Goal: Answer question/provide support

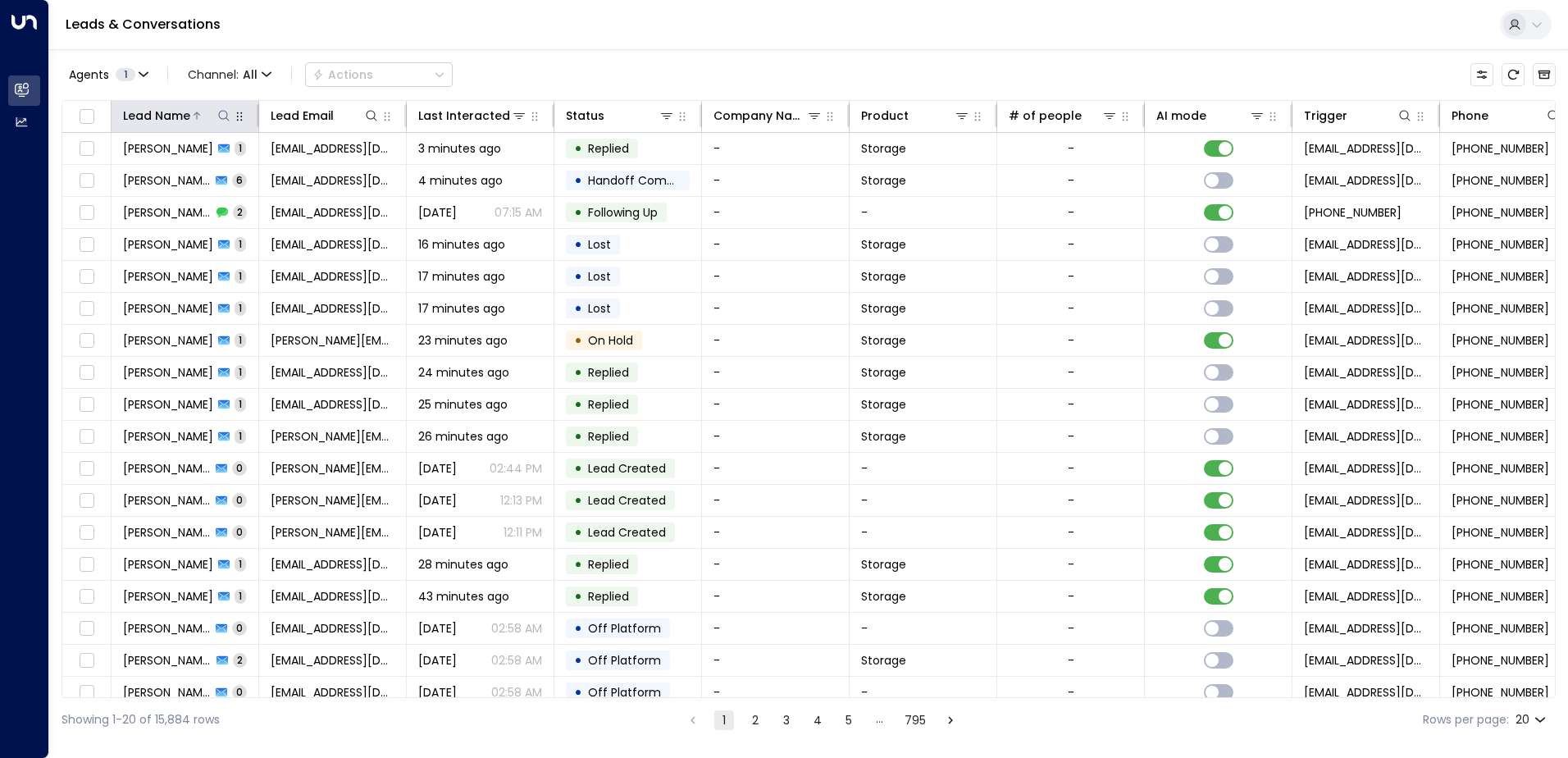
click at [224, 112] on icon at bounding box center [223, 115] width 13 height 13
click at [180, 173] on input "text" at bounding box center [224, 175] width 226 height 30
type input "******"
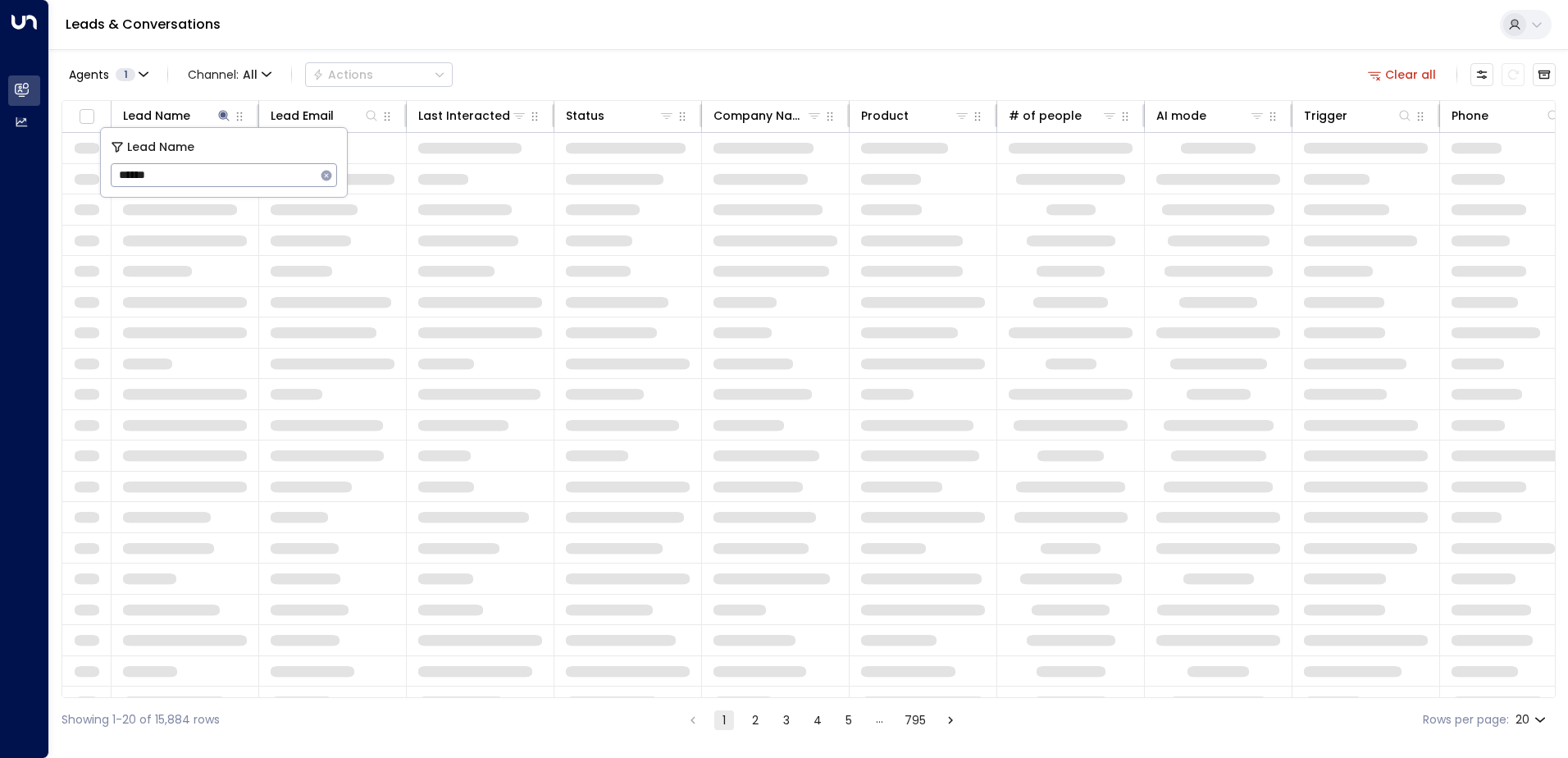
click at [566, 32] on div "Leads & Conversations" at bounding box center [809, 25] width 1519 height 50
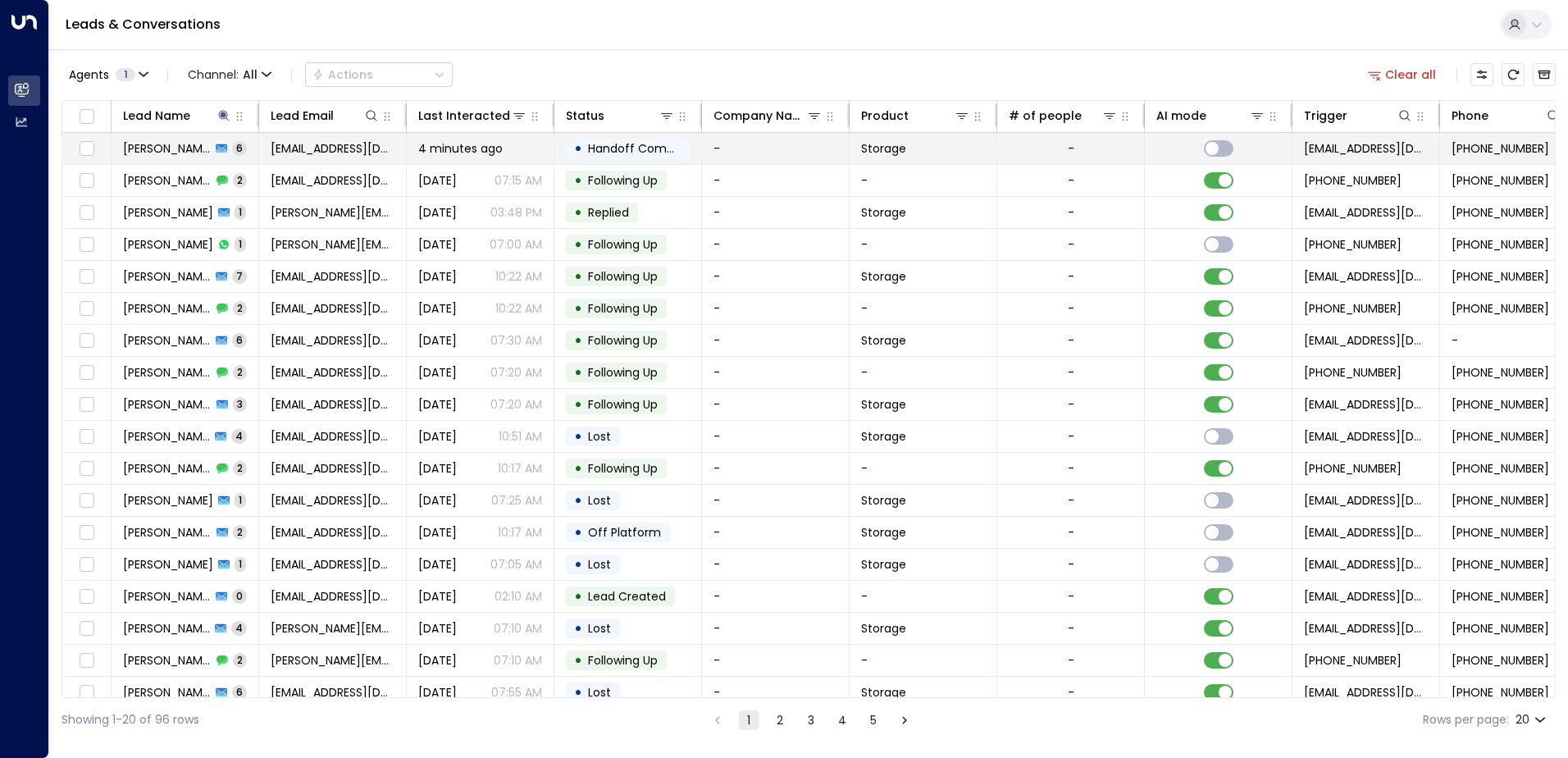
click at [181, 148] on span "[PERSON_NAME]" at bounding box center [167, 148] width 88 height 16
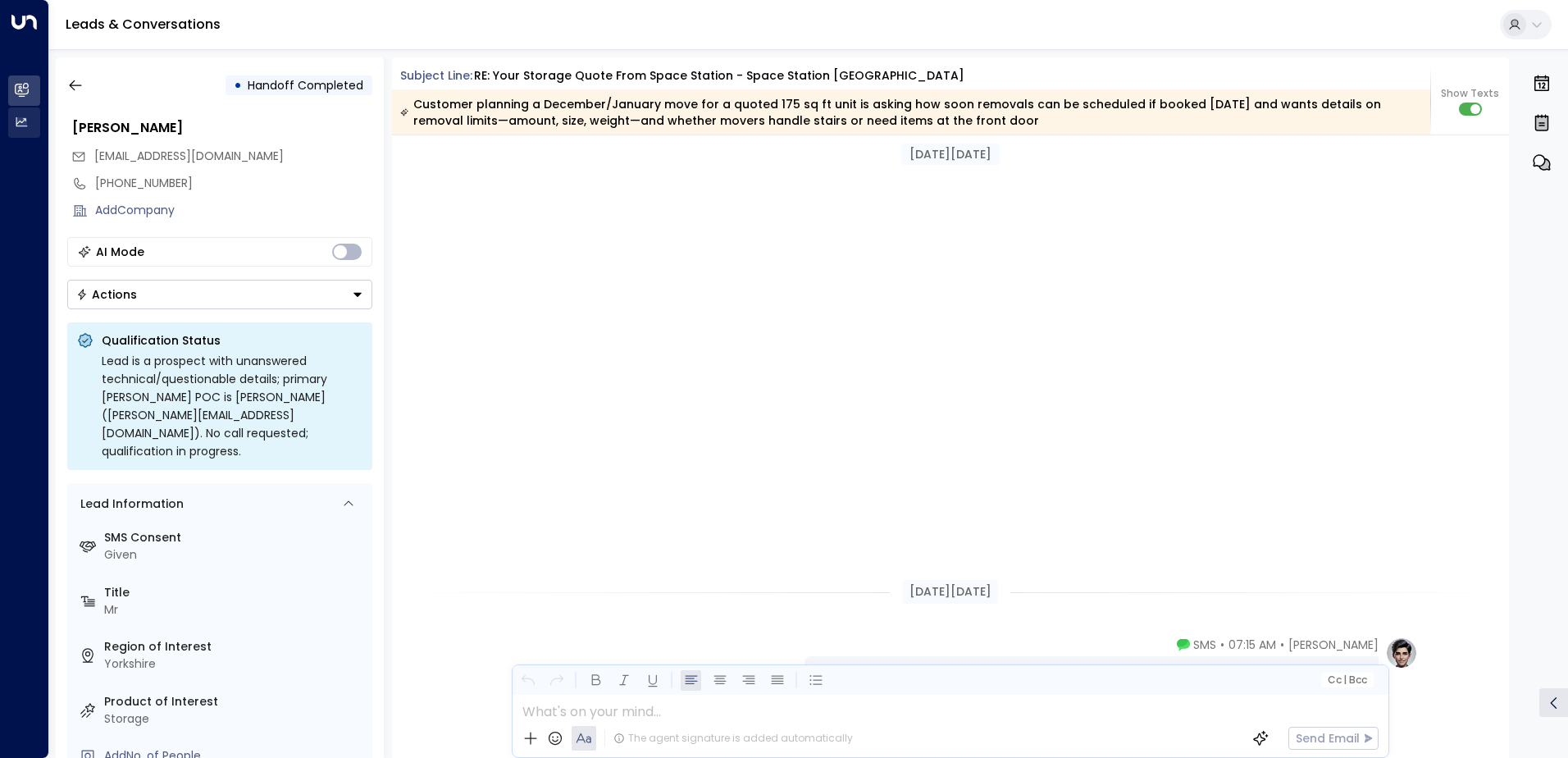
scroll to position [2608, 0]
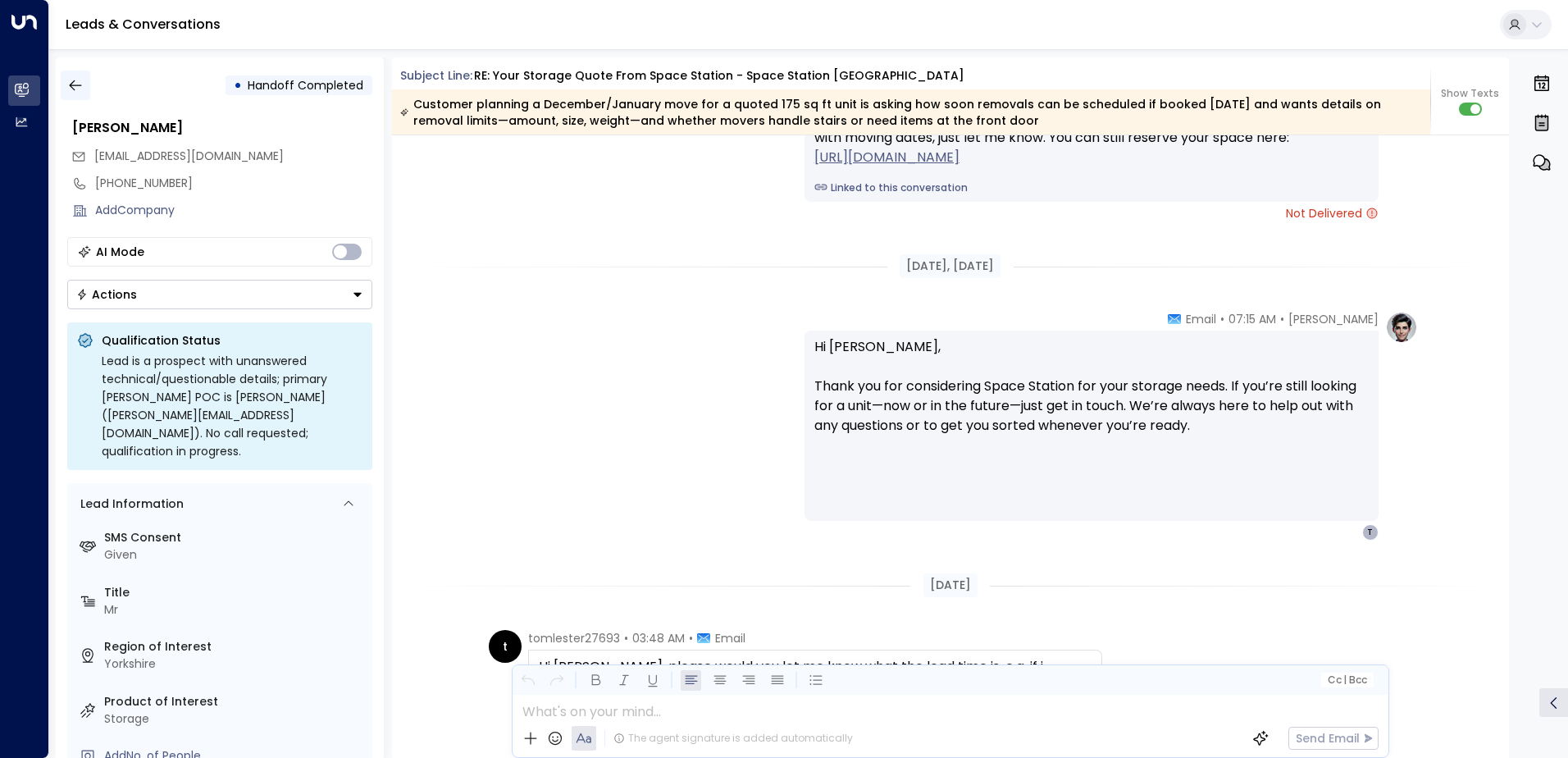
click at [82, 86] on icon "button" at bounding box center [75, 85] width 16 height 16
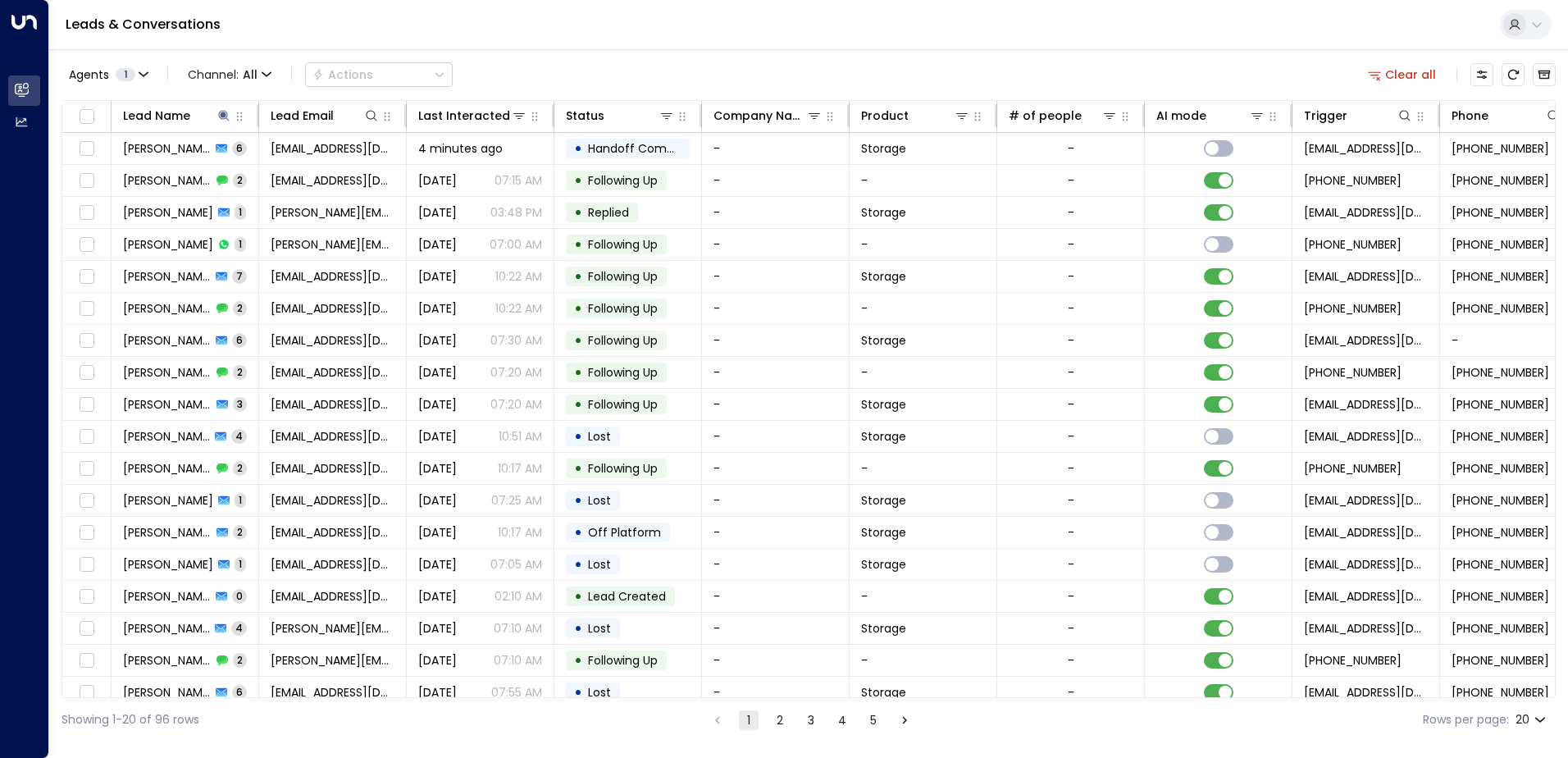
scroll to position [0, 39]
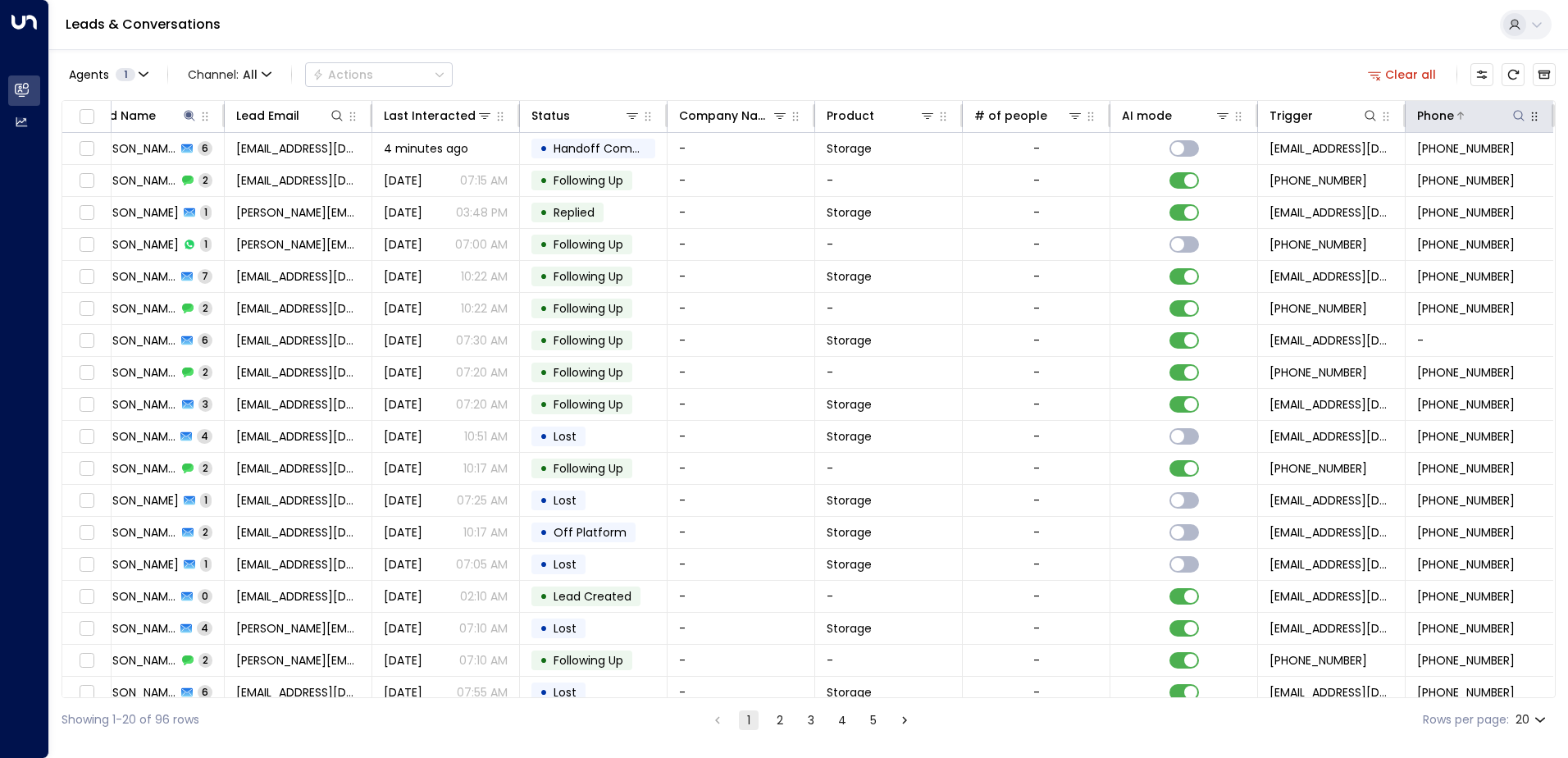
click at [1513, 108] on button at bounding box center [1519, 115] width 16 height 16
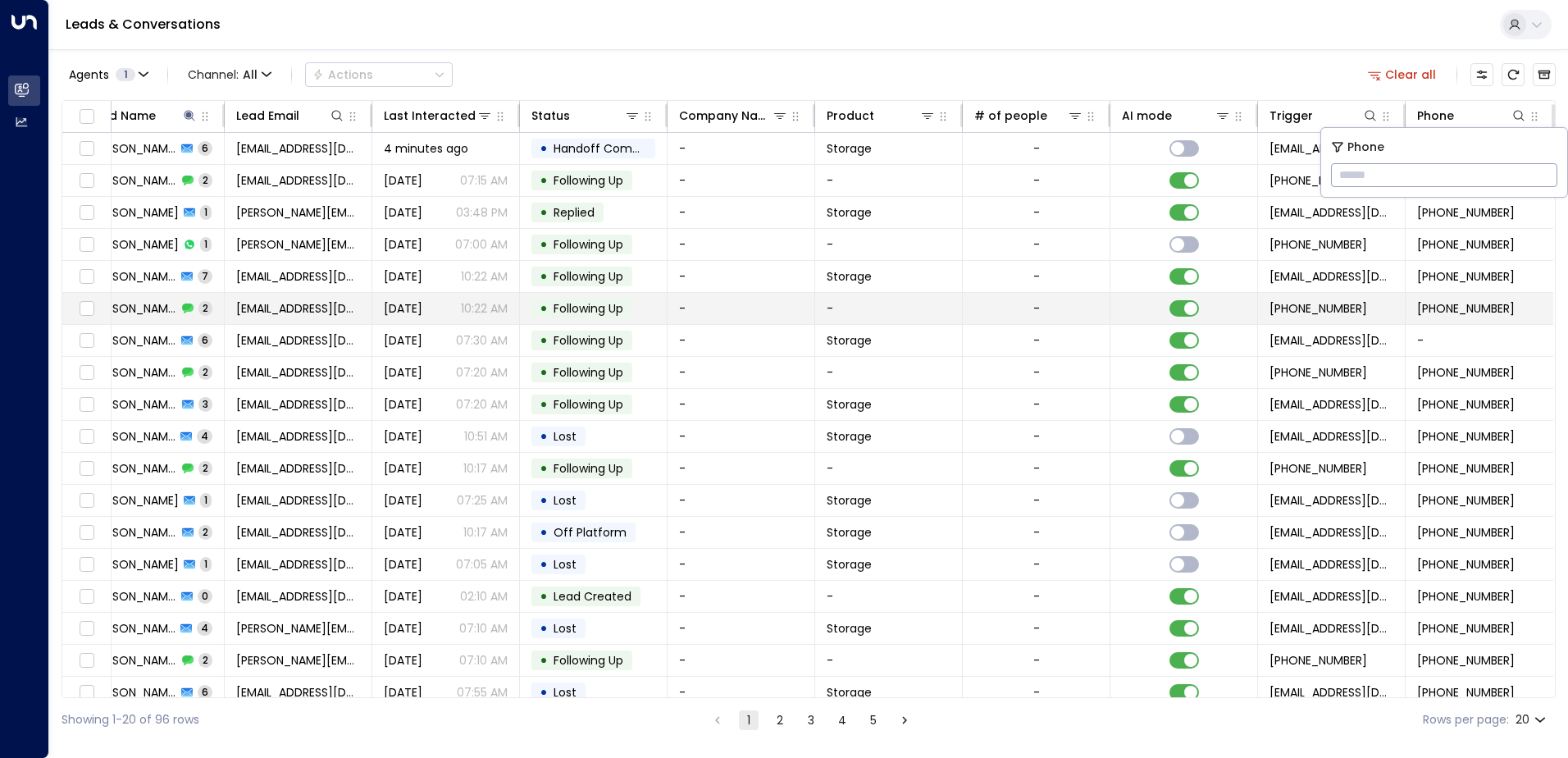
type input "**********"
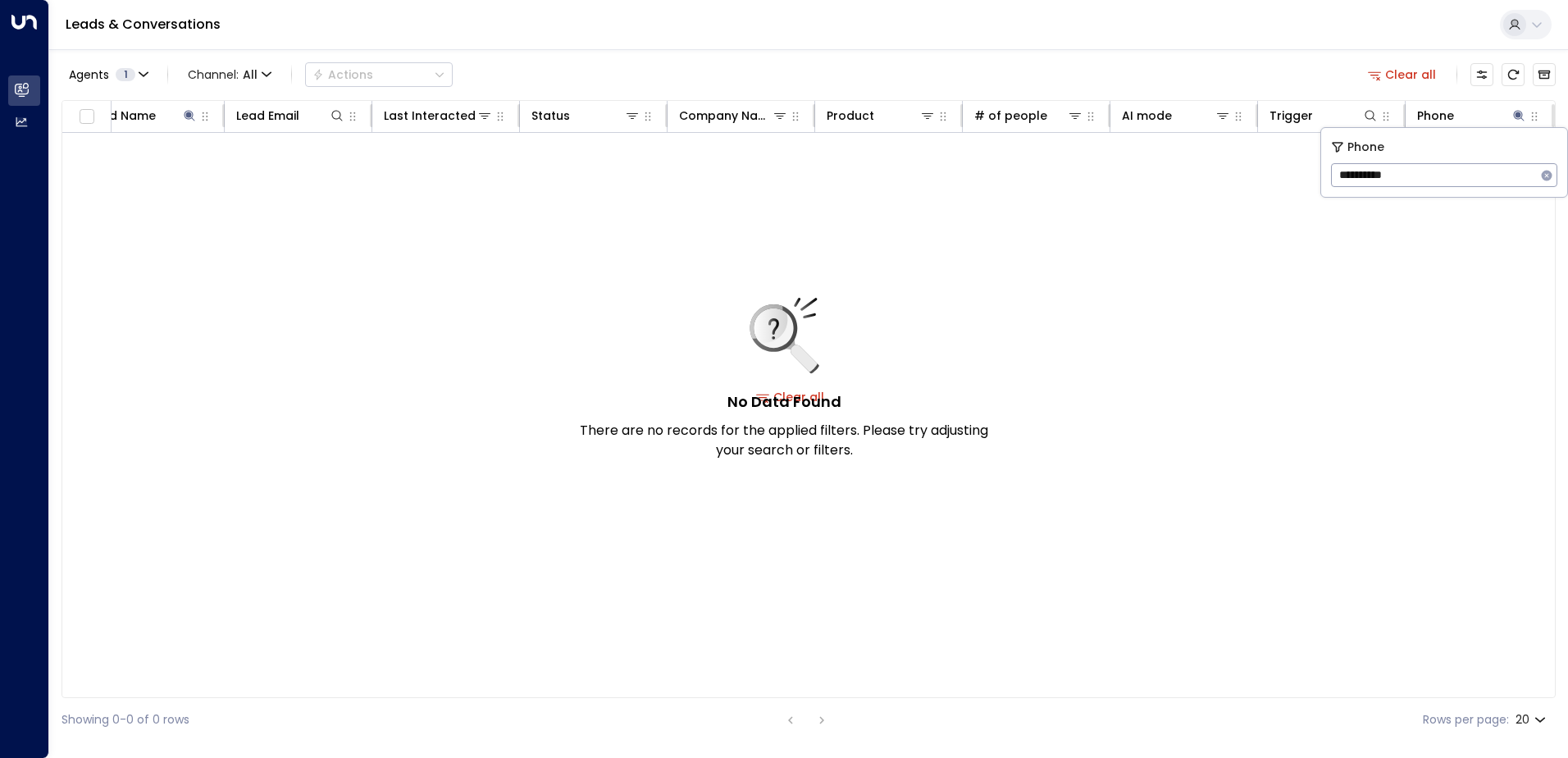
scroll to position [0, 35]
click at [194, 118] on icon at bounding box center [189, 115] width 13 height 13
click at [292, 178] on icon "button" at bounding box center [292, 175] width 10 height 10
click at [1518, 112] on icon at bounding box center [1519, 115] width 10 height 10
click at [1342, 175] on input "**********" at bounding box center [1434, 175] width 205 height 30
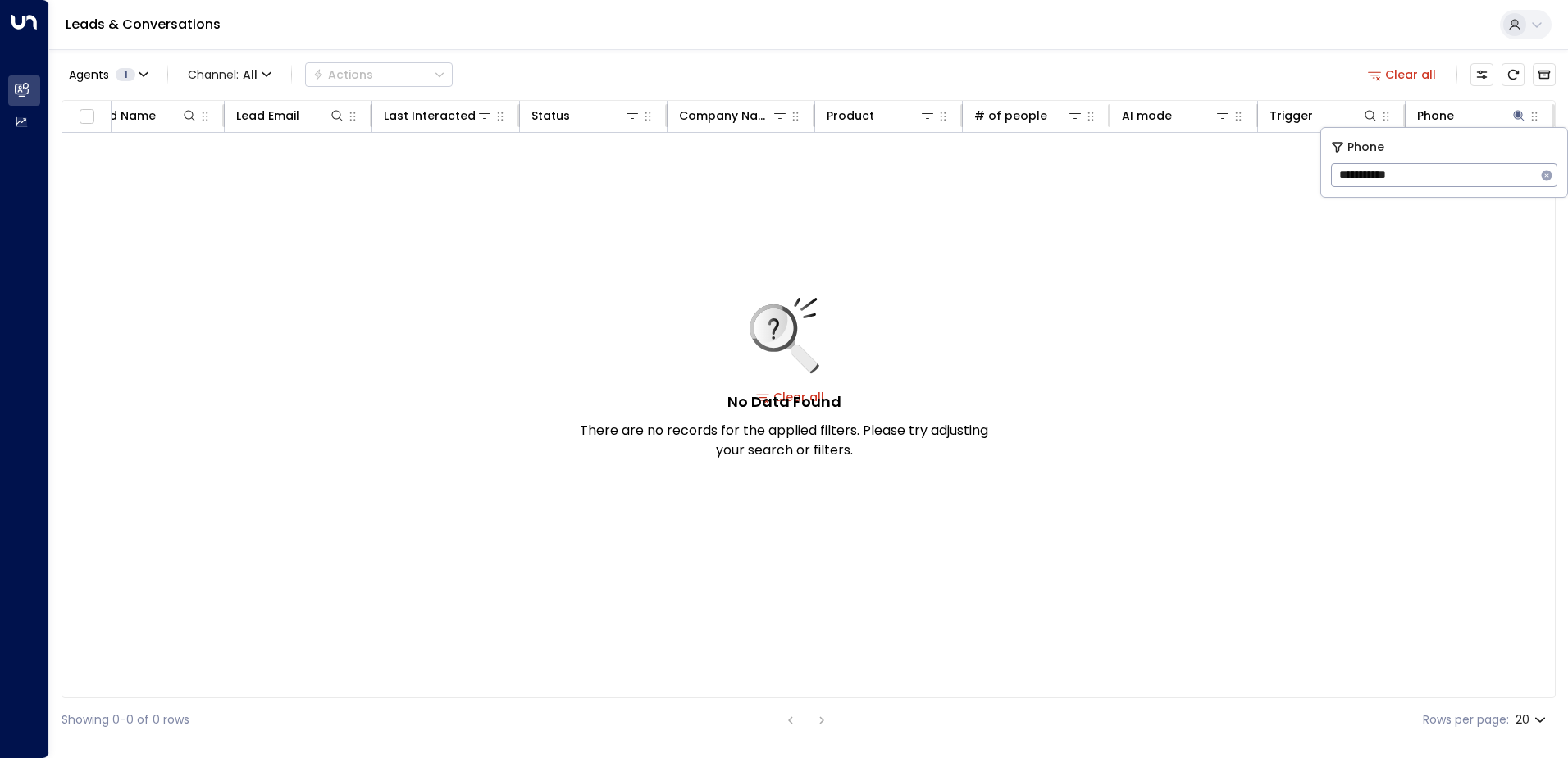
type input "**********"
click at [188, 115] on icon at bounding box center [189, 115] width 13 height 13
type input "******"
click at [1519, 117] on icon at bounding box center [1519, 115] width 13 height 13
click at [1545, 175] on icon "button" at bounding box center [1546, 175] width 13 height 13
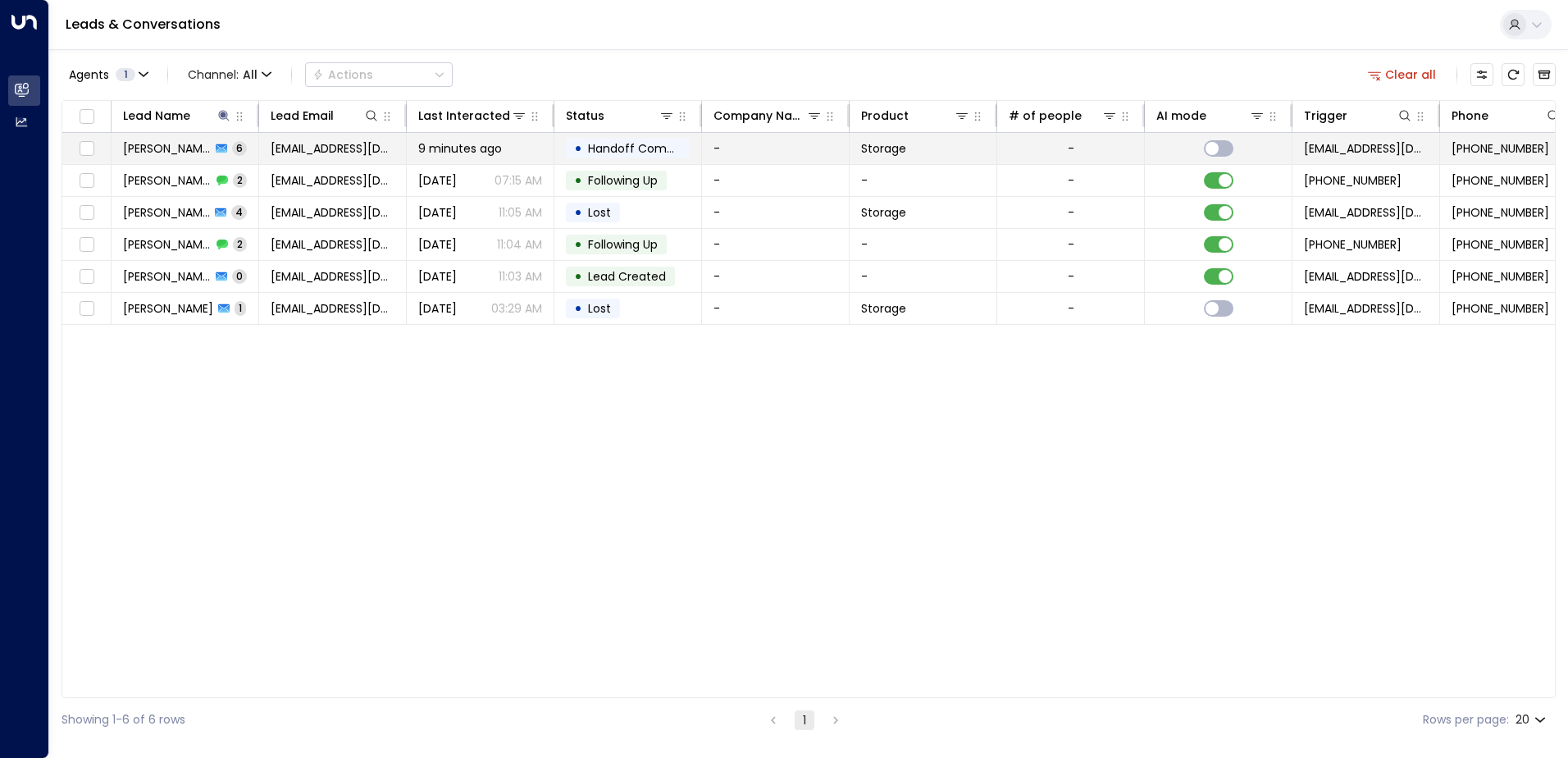
click at [161, 152] on span "[PERSON_NAME]" at bounding box center [167, 148] width 88 height 16
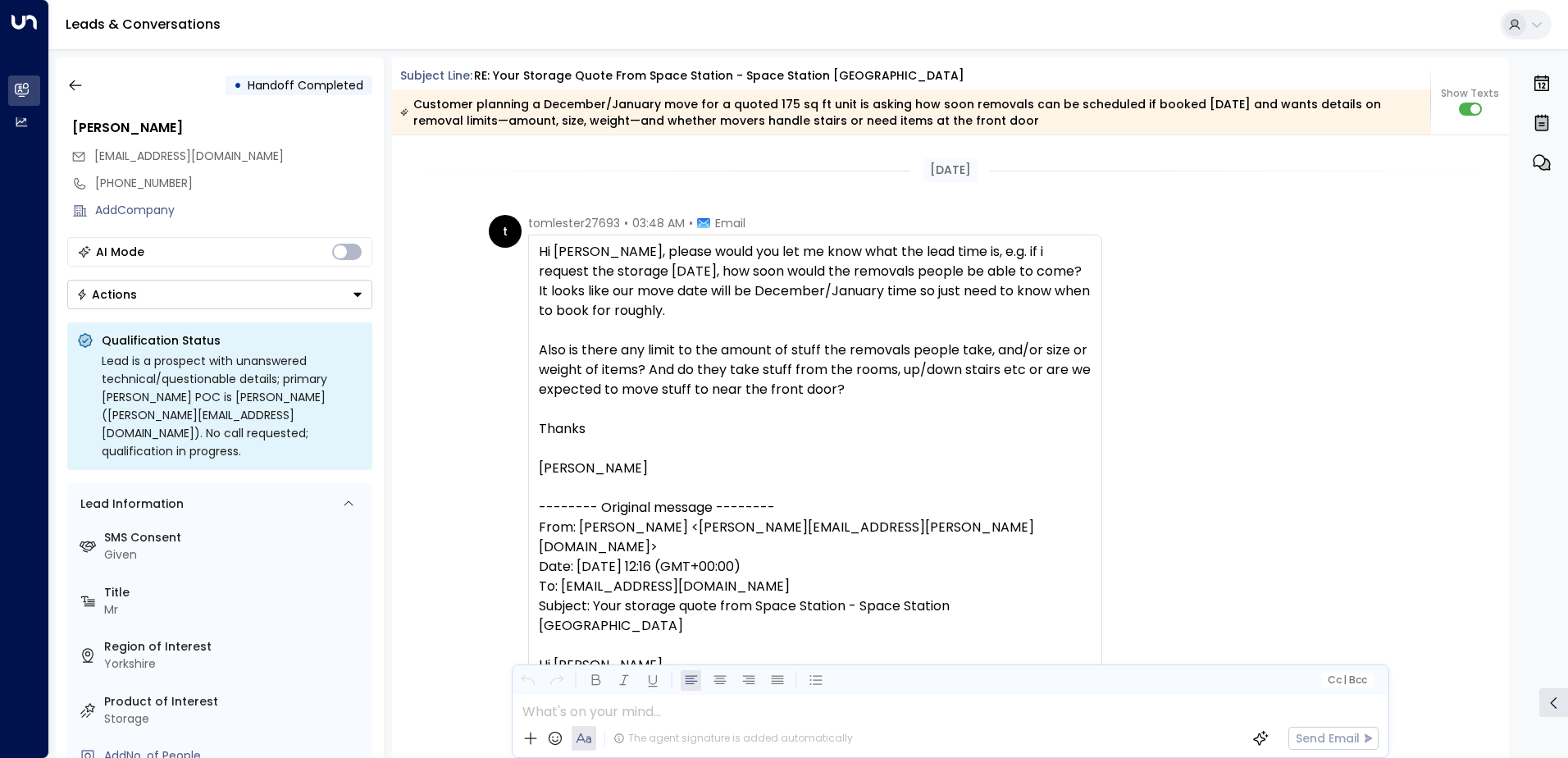
scroll to position [3031, 0]
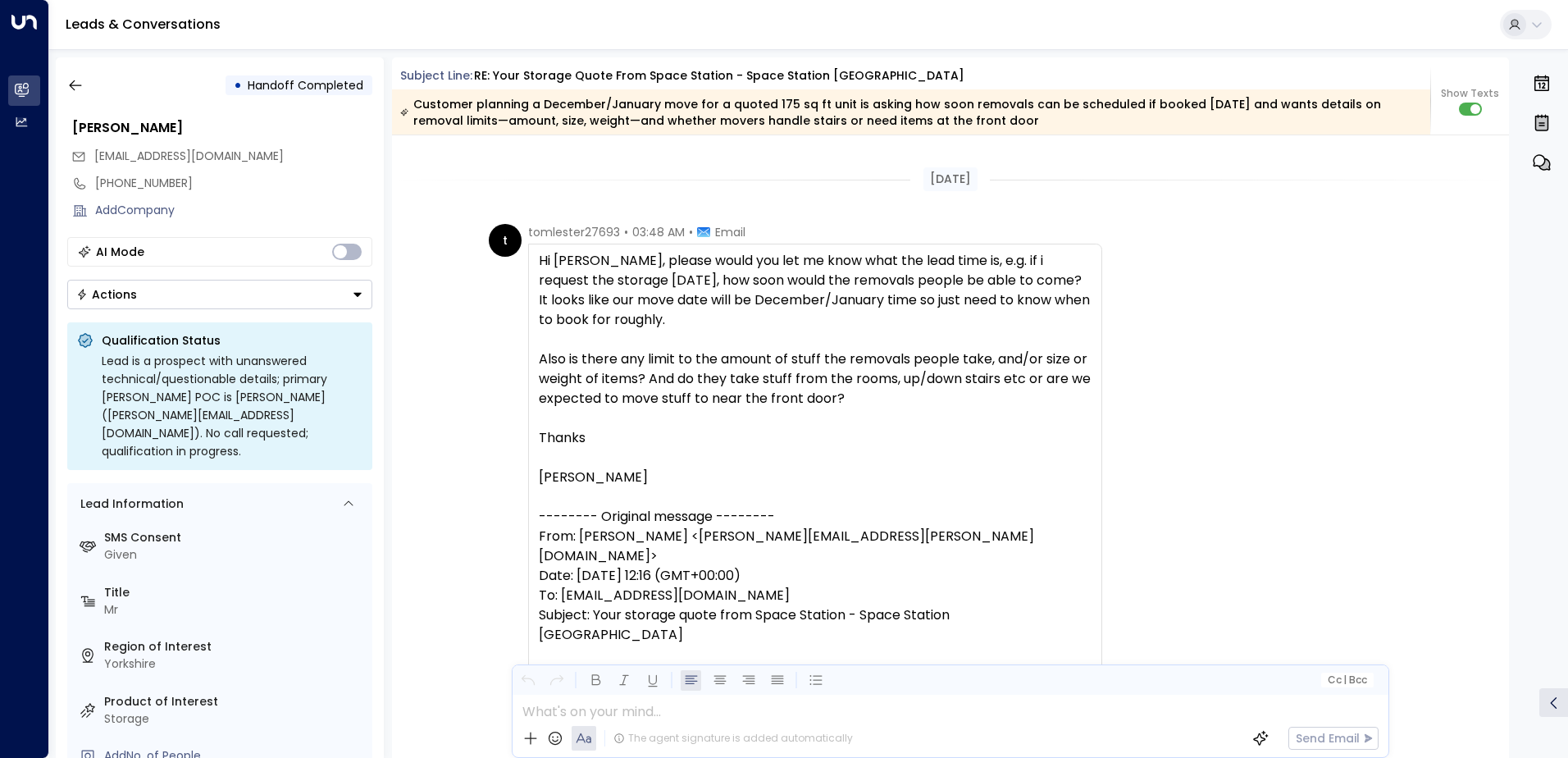
drag, startPoint x: 784, startPoint y: 676, endPoint x: 476, endPoint y: 487, distance: 361.4
click at [476, 487] on div "t tomlester27693 • 03:48 AM • Email Hi [PERSON_NAME], please would you let me k…" at bounding box center [951, 734] width 1118 height 1019
click at [78, 82] on icon "button" at bounding box center [75, 85] width 16 height 16
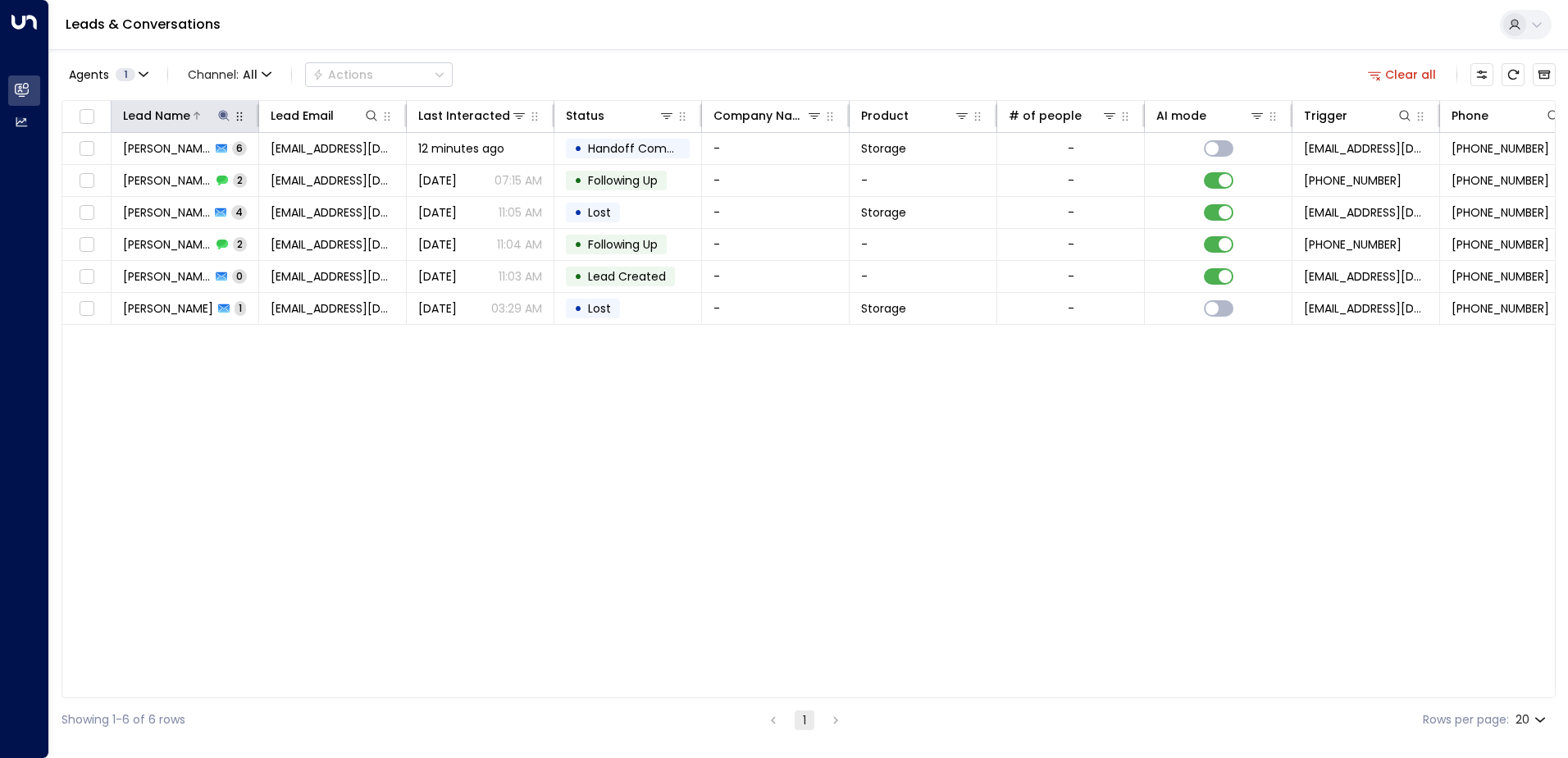
click at [220, 111] on icon at bounding box center [223, 115] width 13 height 13
click at [321, 174] on icon "button" at bounding box center [326, 175] width 13 height 13
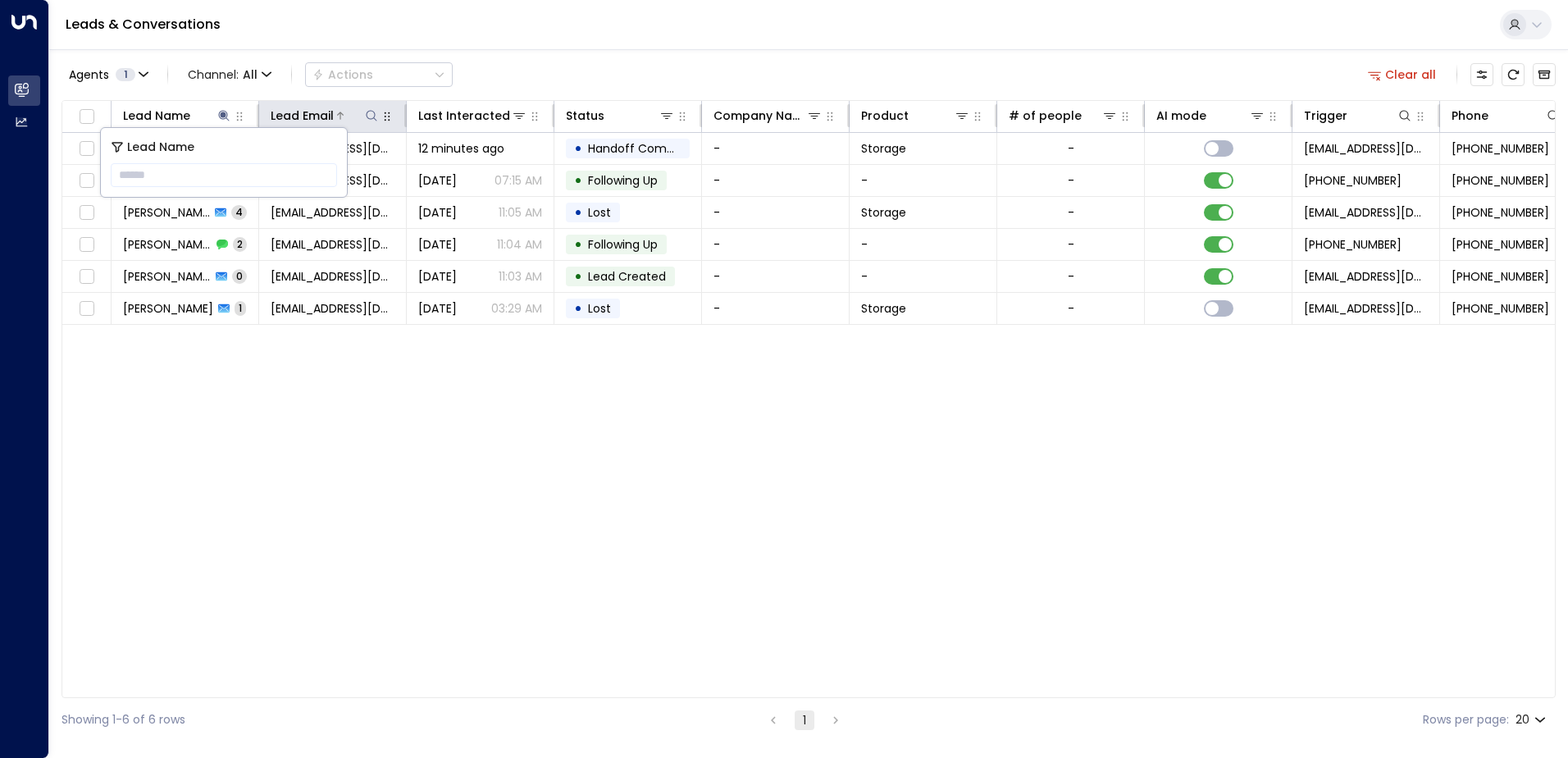
click at [369, 112] on icon at bounding box center [371, 115] width 13 height 13
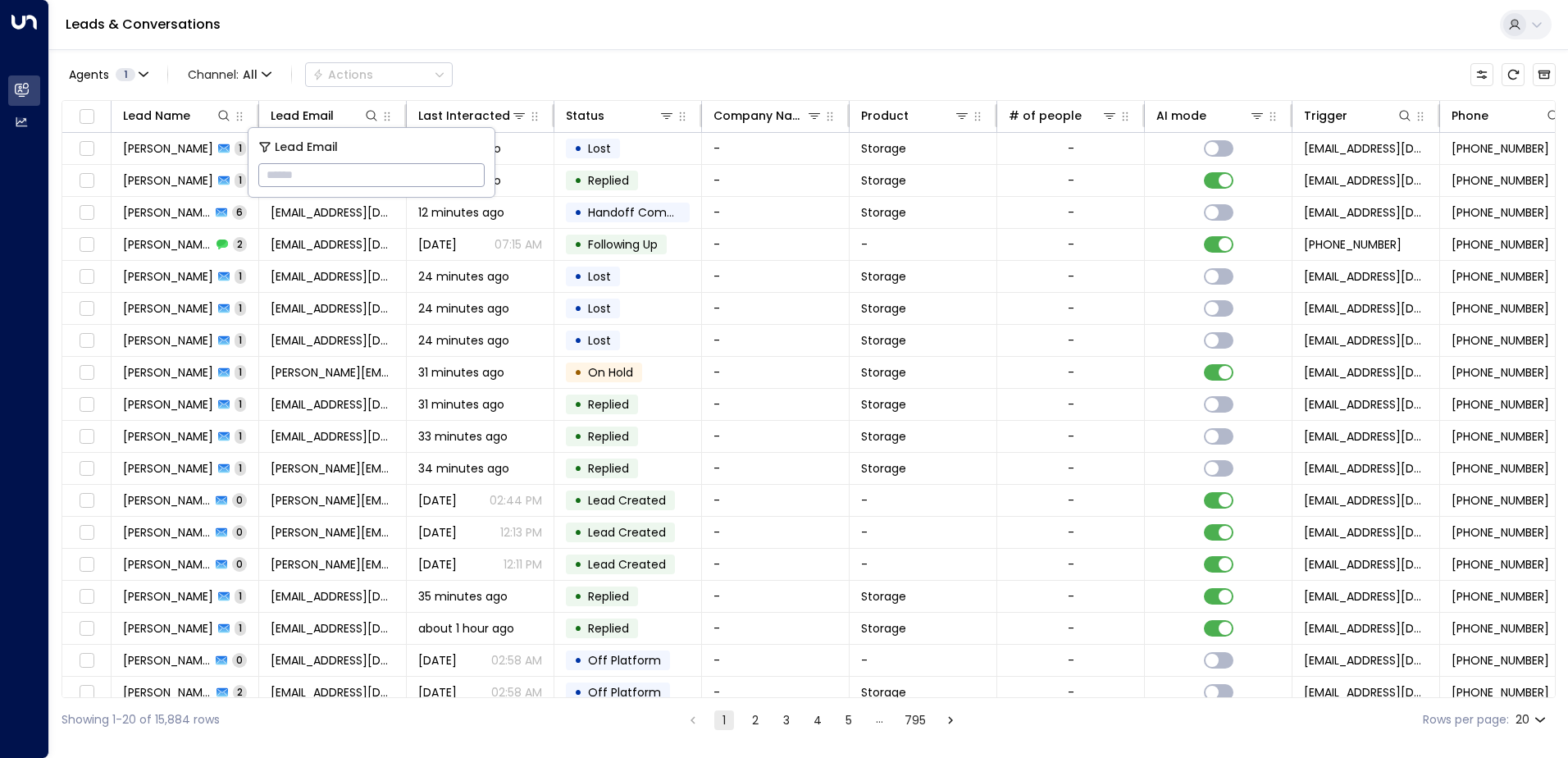
drag, startPoint x: 356, startPoint y: 175, endPoint x: 319, endPoint y: 172, distance: 37.1
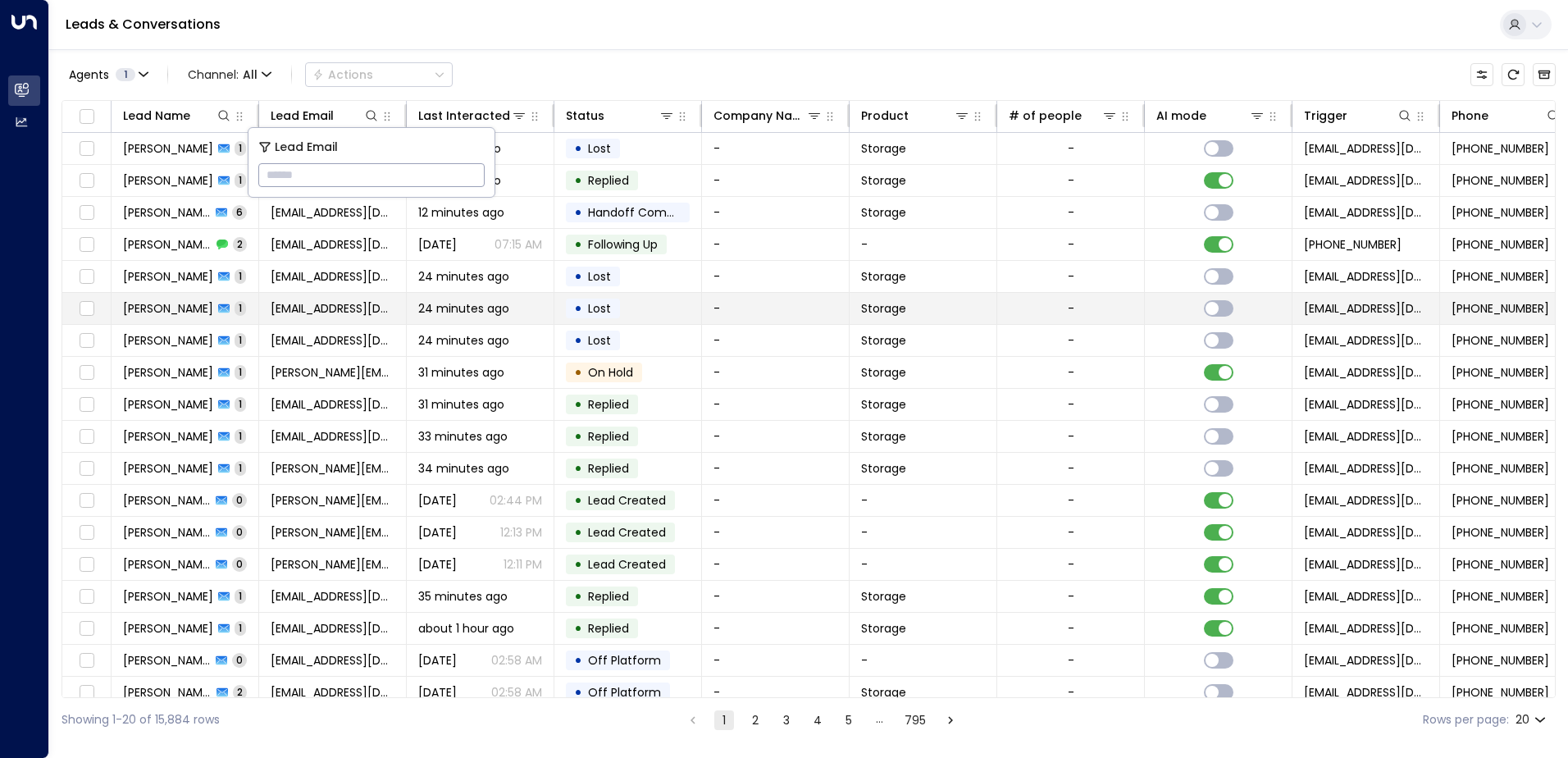
type input "**********"
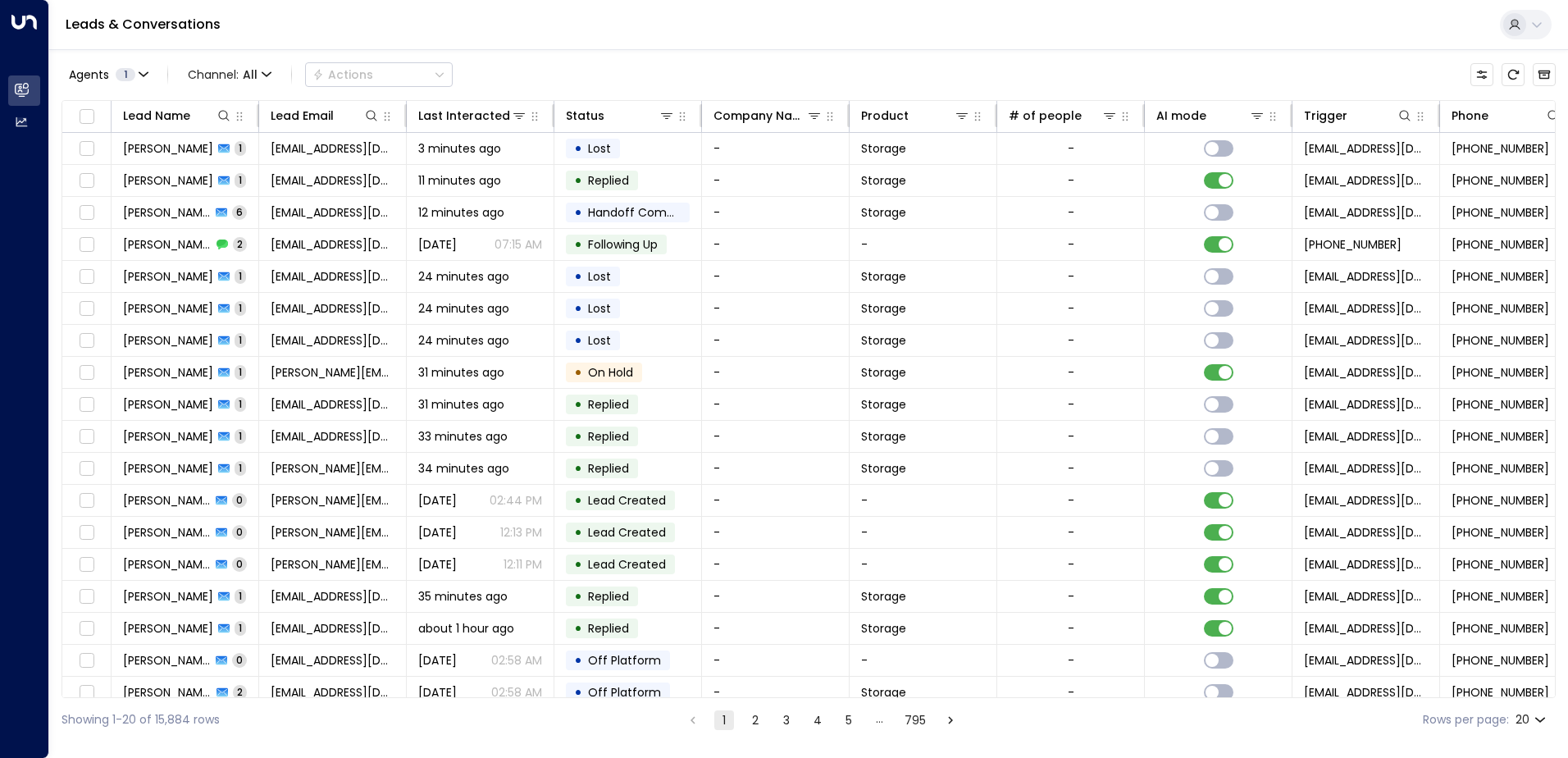
click at [436, 35] on div "Leads & Conversations" at bounding box center [809, 25] width 1519 height 50
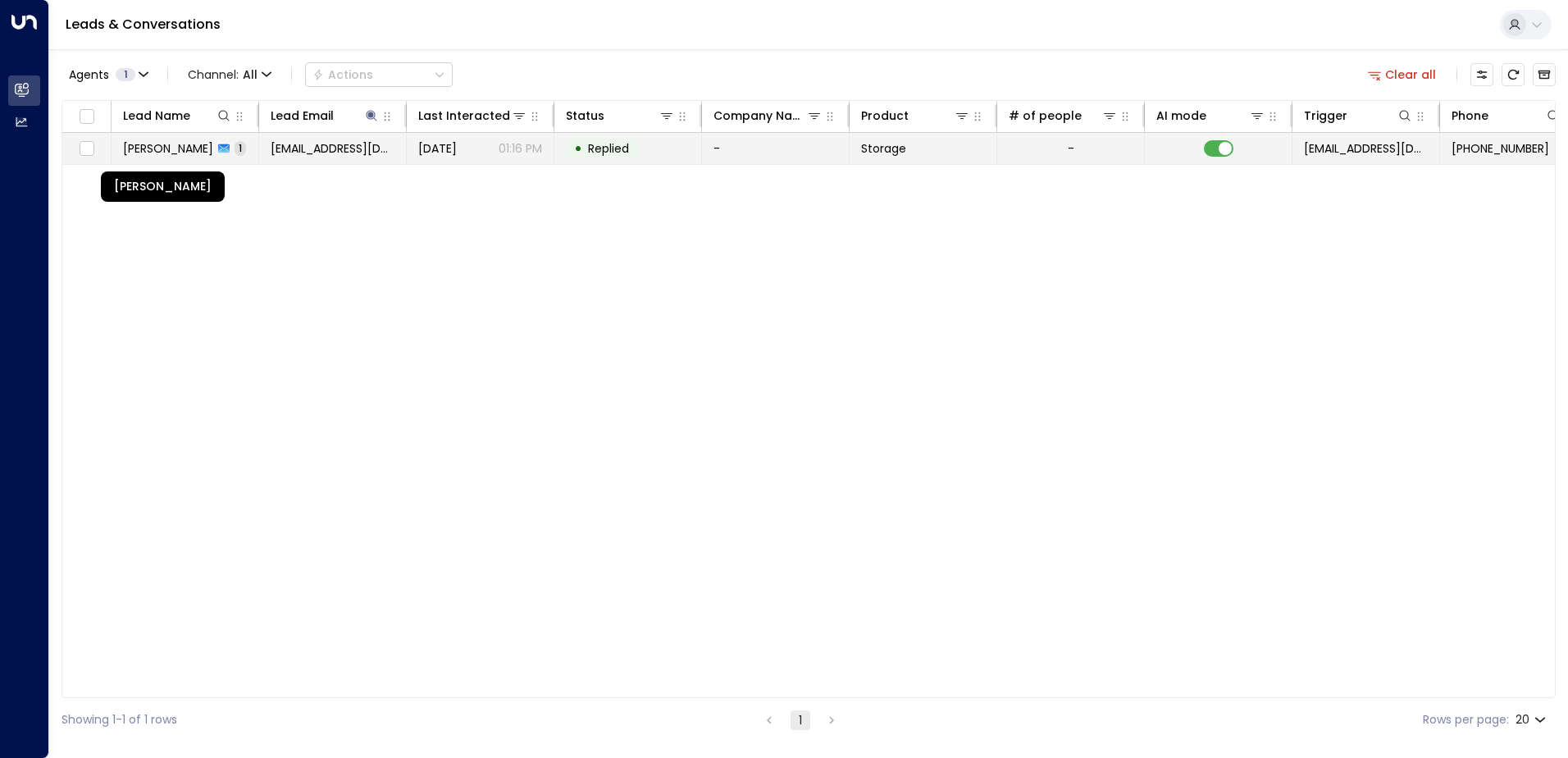
click at [192, 149] on span "[PERSON_NAME]" at bounding box center [168, 148] width 90 height 16
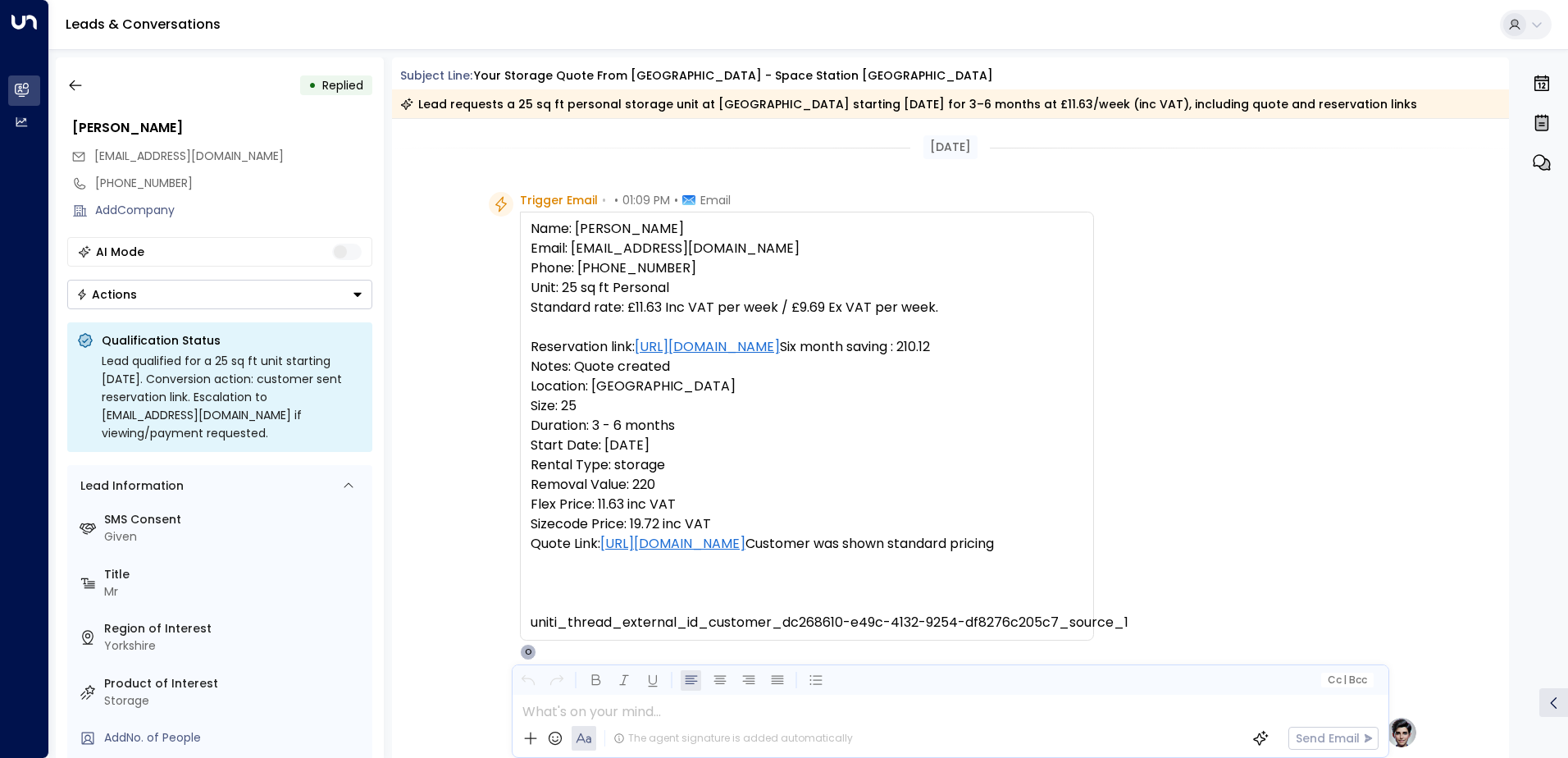
click at [360, 288] on button "Actions" at bounding box center [220, 294] width 305 height 30
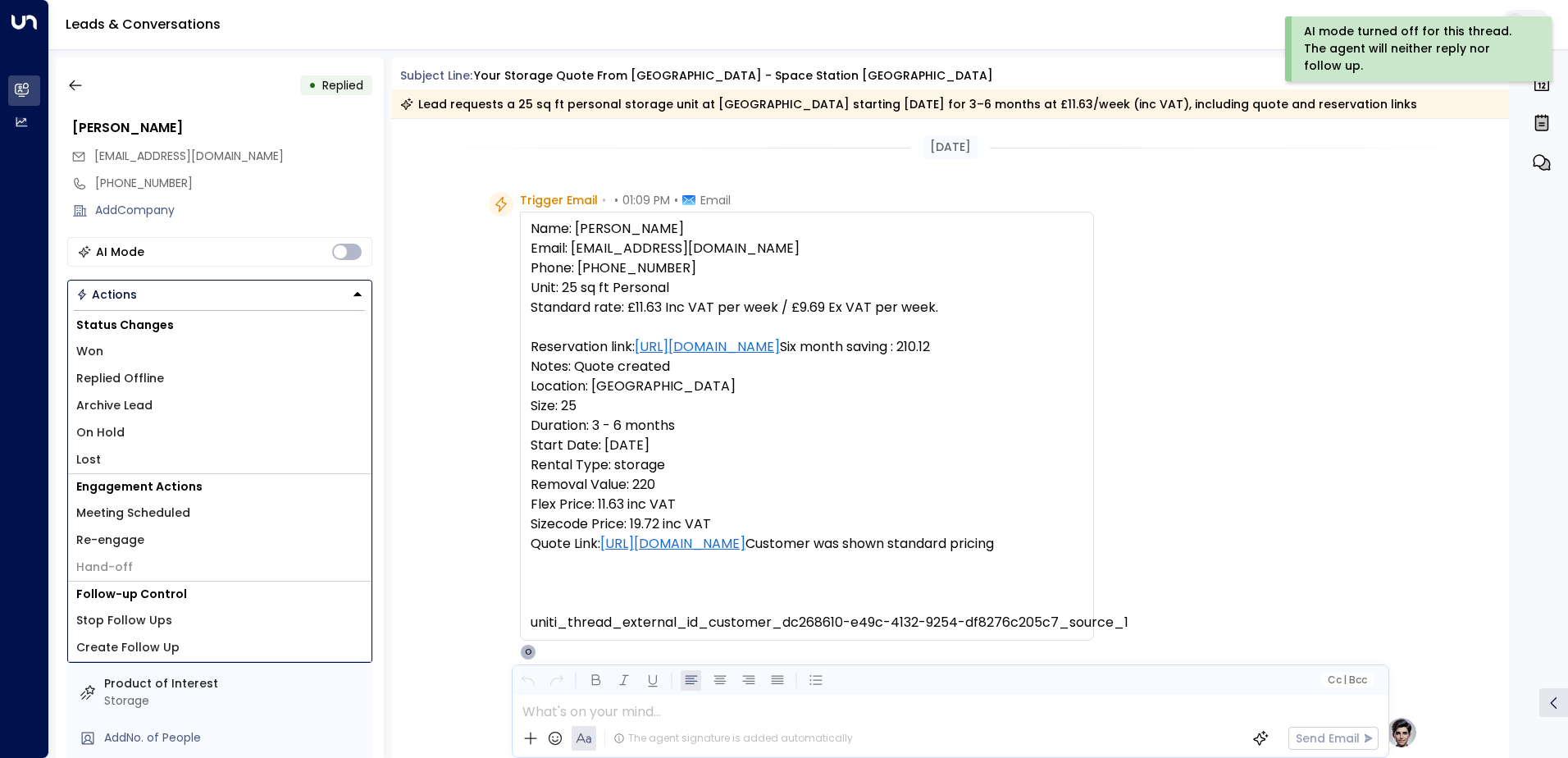
click at [209, 373] on li "Replied Offline" at bounding box center [220, 379] width 304 height 27
